Goal: Task Accomplishment & Management: Manage account settings

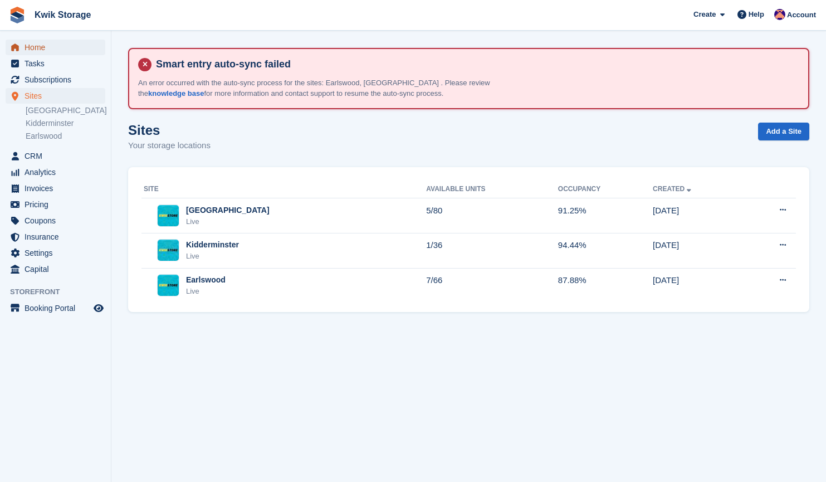
click at [52, 48] on span "Home" at bounding box center [58, 48] width 67 height 16
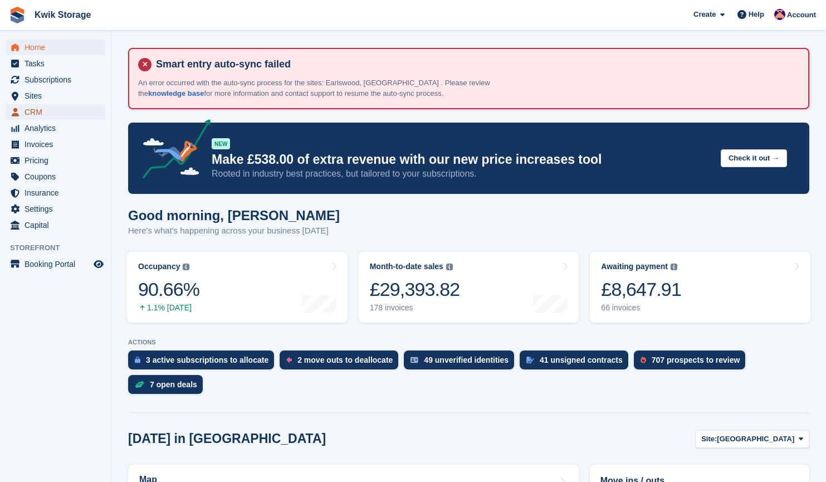
click at [71, 115] on span "CRM" at bounding box center [58, 112] width 67 height 16
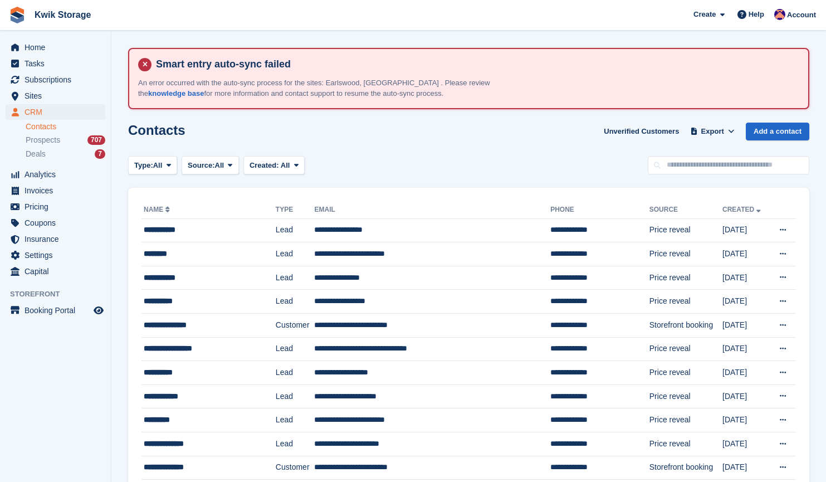
click at [288, 247] on td "Lead" at bounding box center [295, 254] width 39 height 24
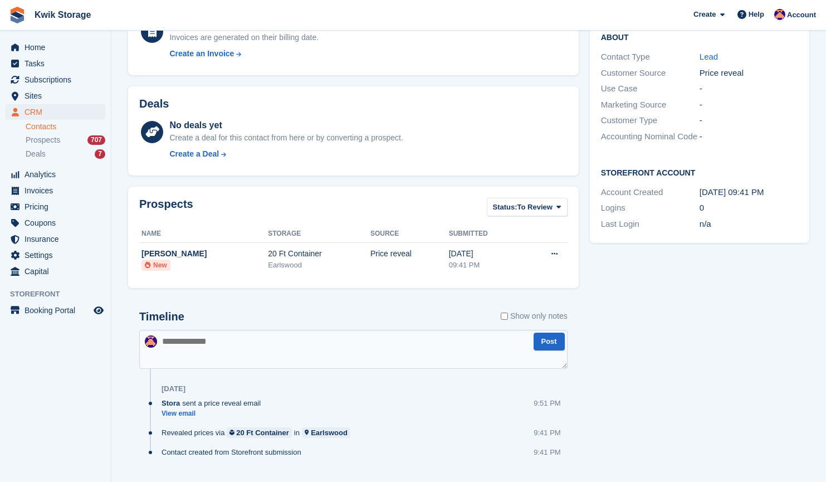
scroll to position [279, 0]
click at [288, 247] on div "20 Ft Container" at bounding box center [319, 253] width 103 height 12
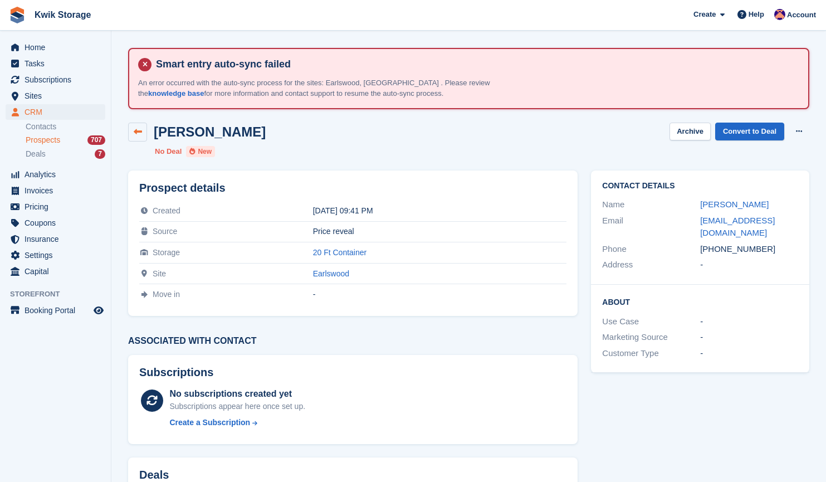
click at [134, 130] on icon at bounding box center [138, 132] width 8 height 8
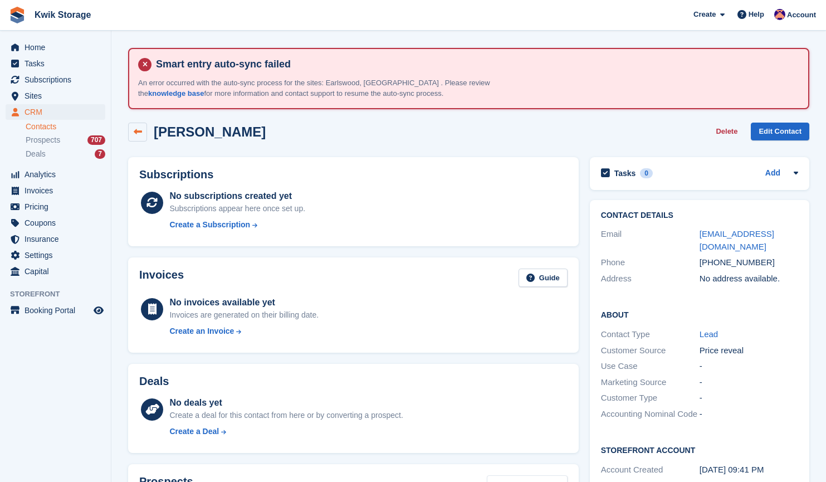
click at [136, 131] on icon at bounding box center [138, 132] width 8 height 8
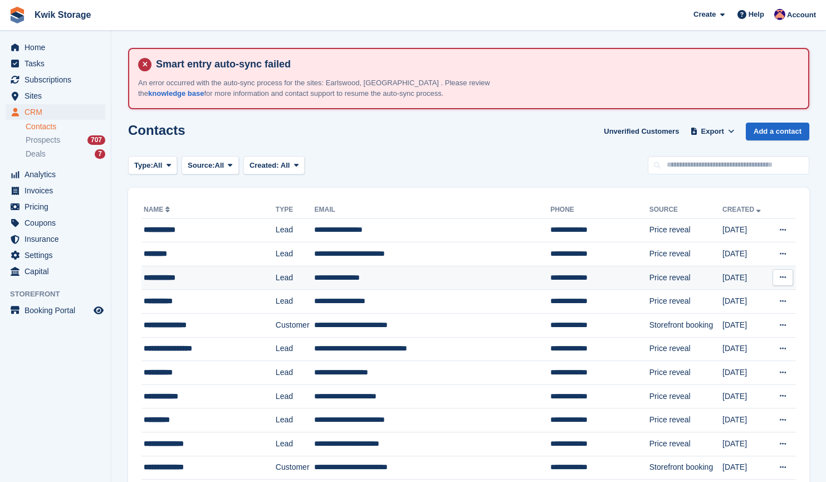
click at [189, 279] on div "**********" at bounding box center [201, 278] width 115 height 12
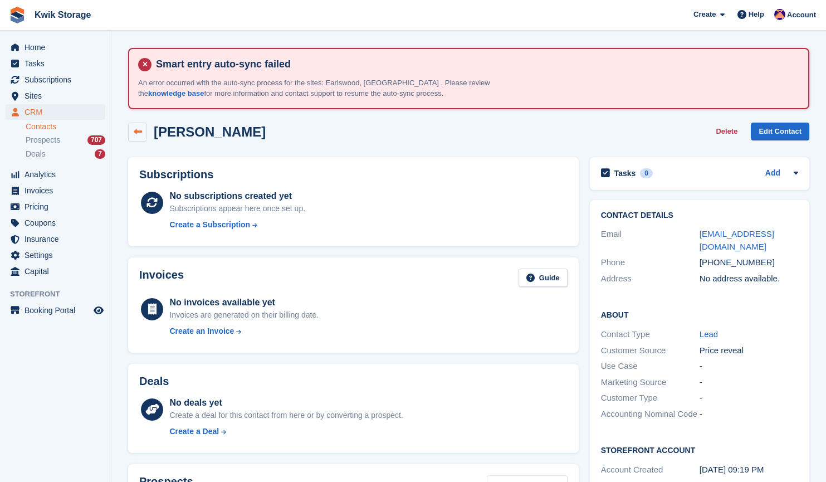
click at [142, 130] on link at bounding box center [137, 132] width 19 height 19
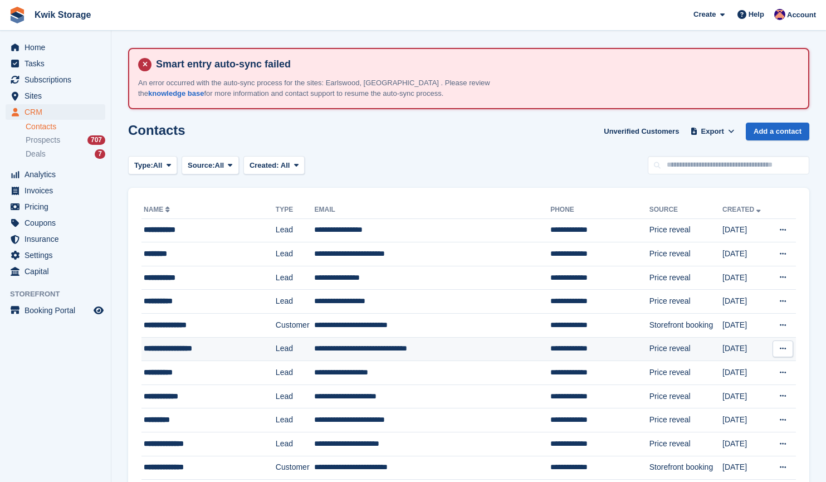
click at [402, 348] on td "**********" at bounding box center [432, 349] width 236 height 24
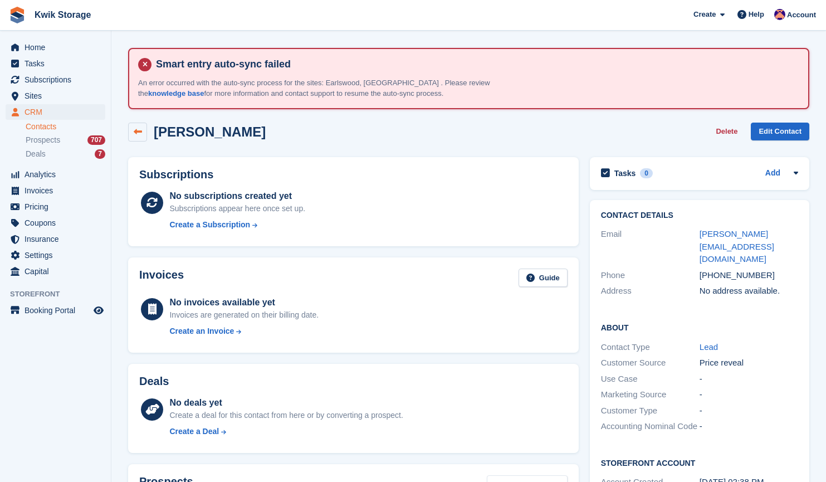
click at [133, 128] on link at bounding box center [137, 132] width 19 height 19
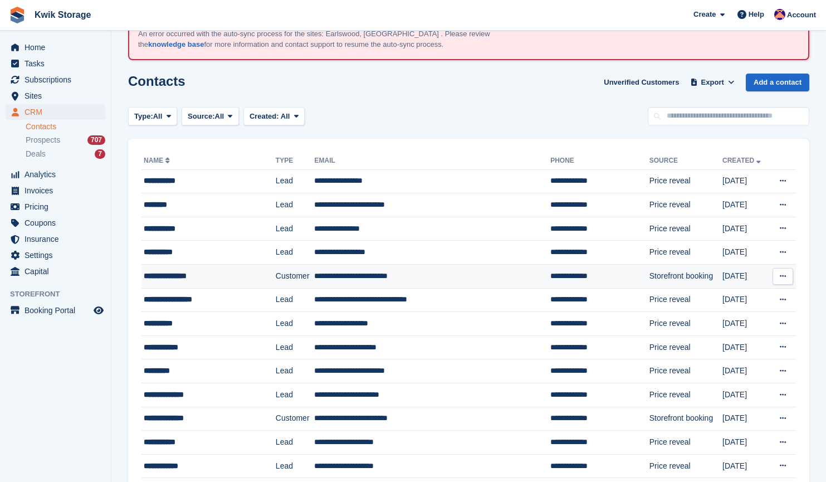
scroll to position [50, 0]
